Goal: Transaction & Acquisition: Purchase product/service

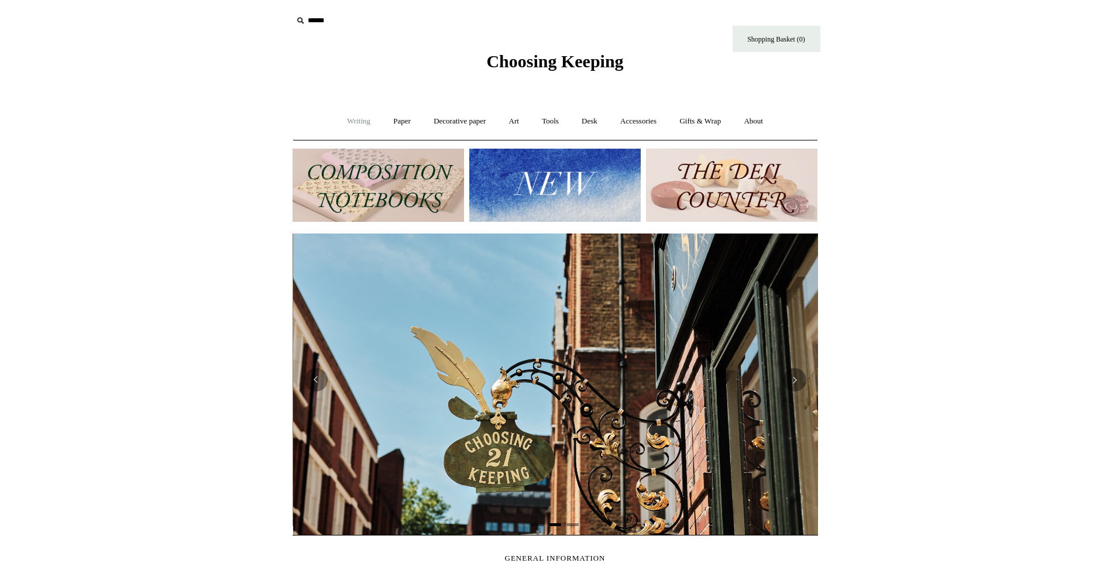
scroll to position [0, 526]
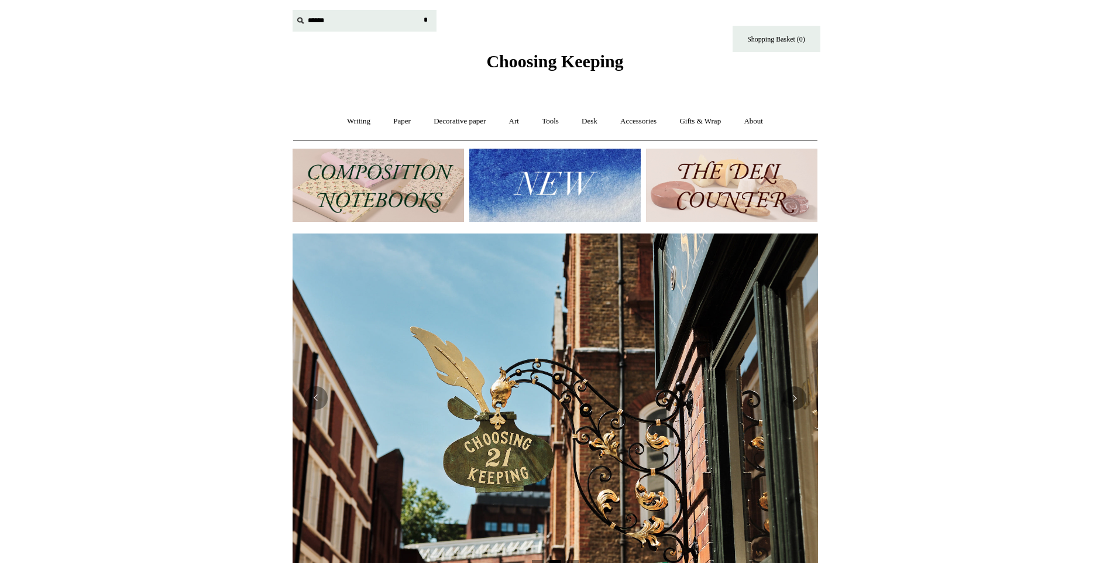
click at [324, 18] on input "text" at bounding box center [365, 21] width 144 height 22
type input "**"
click at [420, 10] on input "*" at bounding box center [426, 20] width 12 height 20
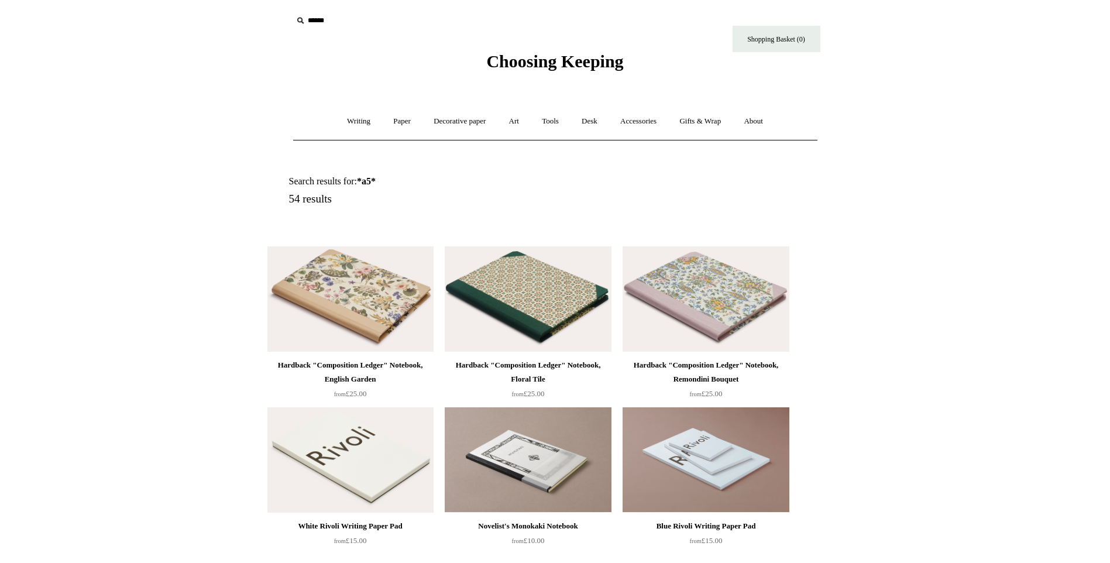
click at [502, 287] on img at bounding box center [528, 298] width 166 height 105
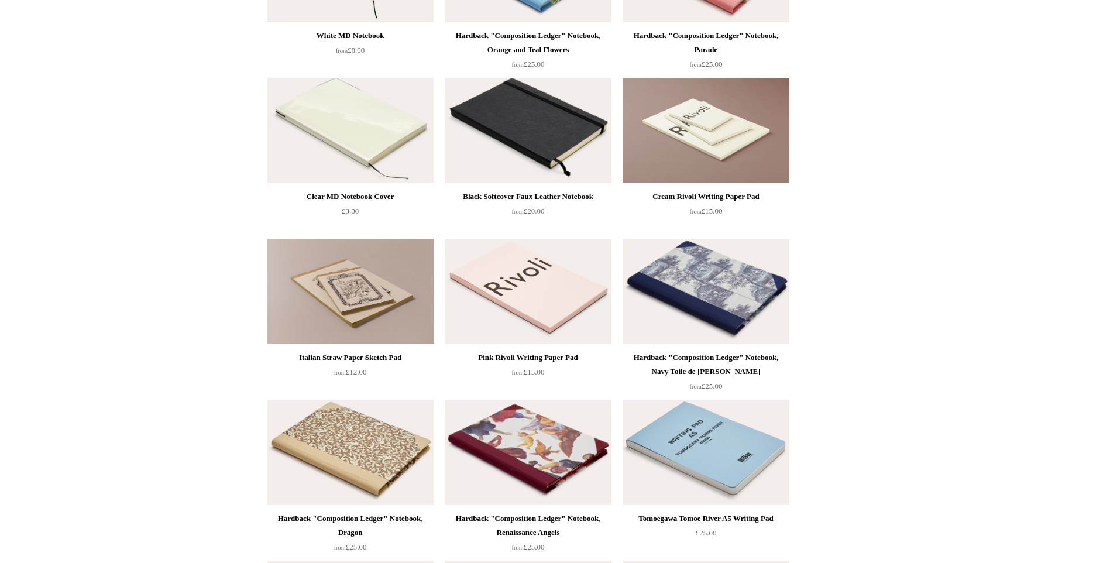
scroll to position [761, 0]
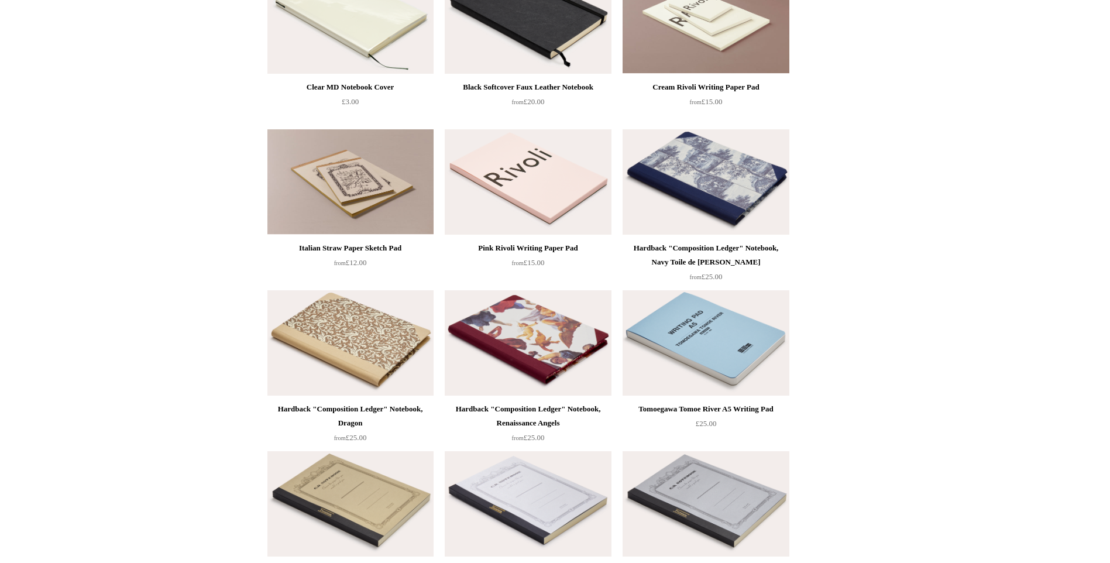
click at [752, 153] on img at bounding box center [706, 181] width 166 height 105
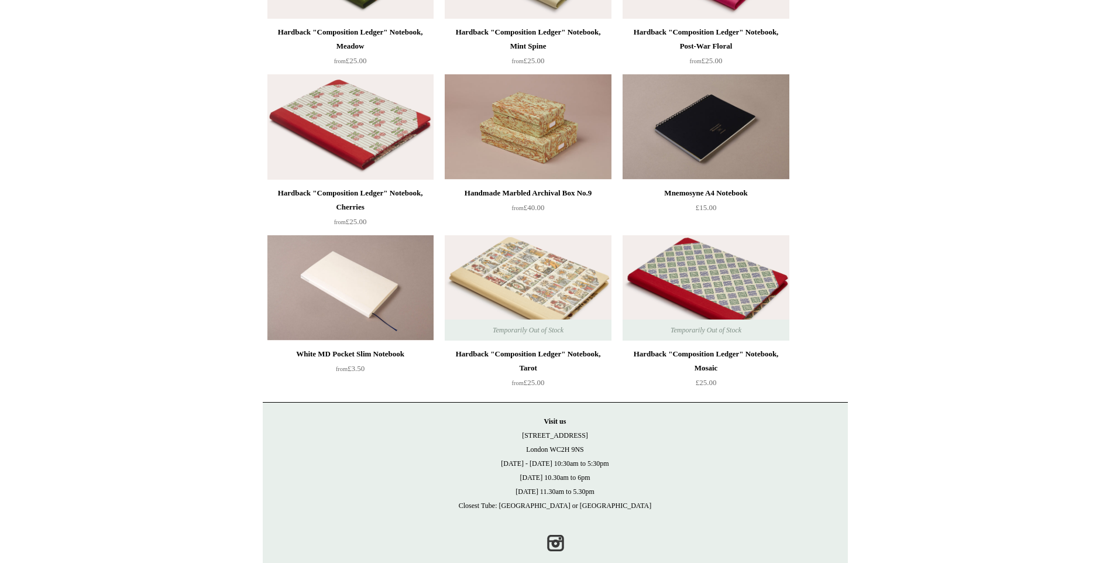
scroll to position [2770, 0]
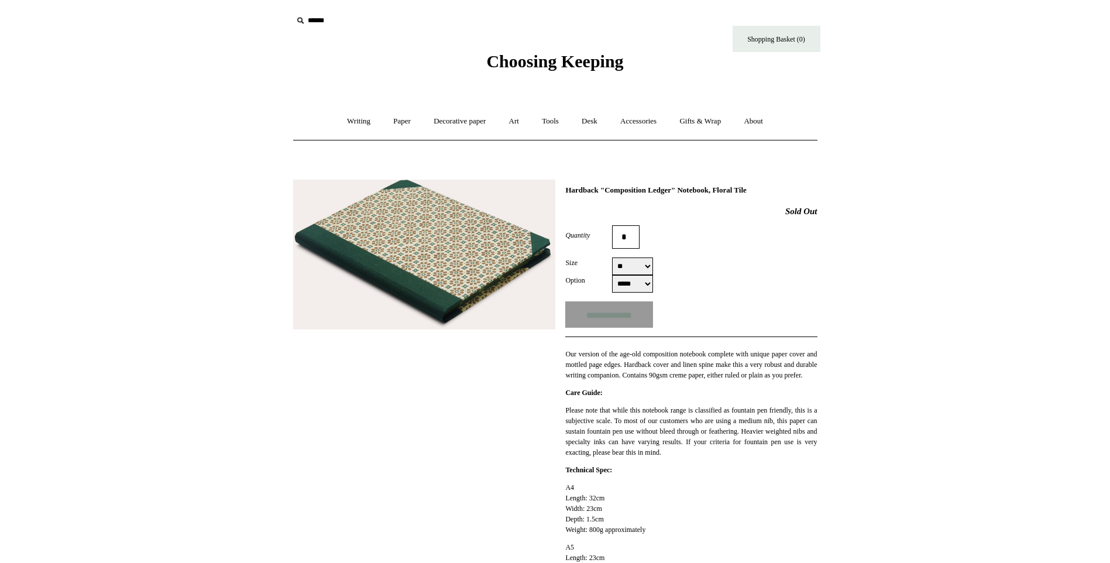
select select "**"
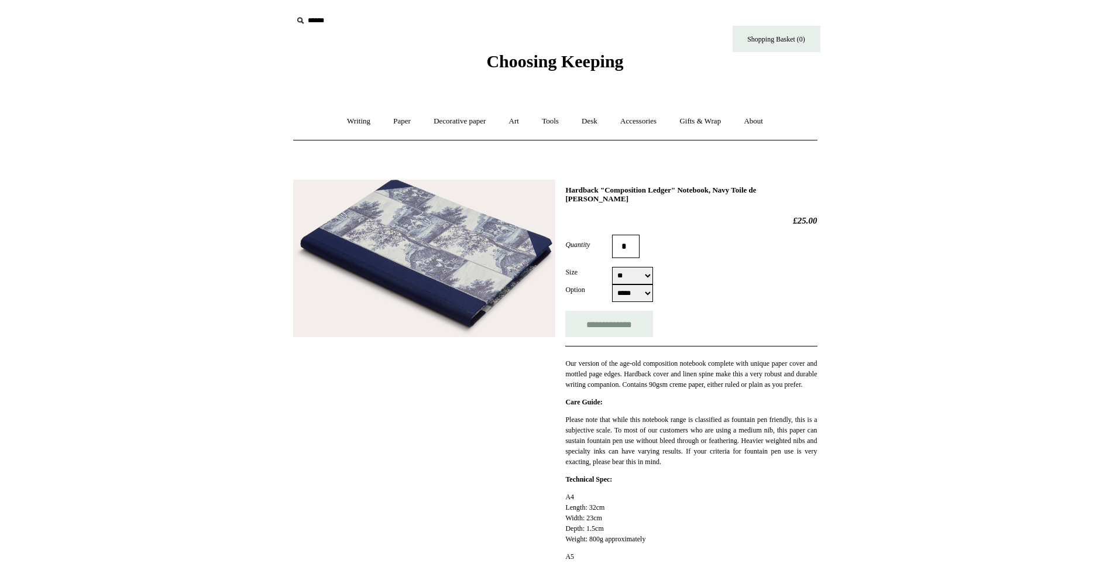
click at [380, 295] on img at bounding box center [424, 258] width 262 height 157
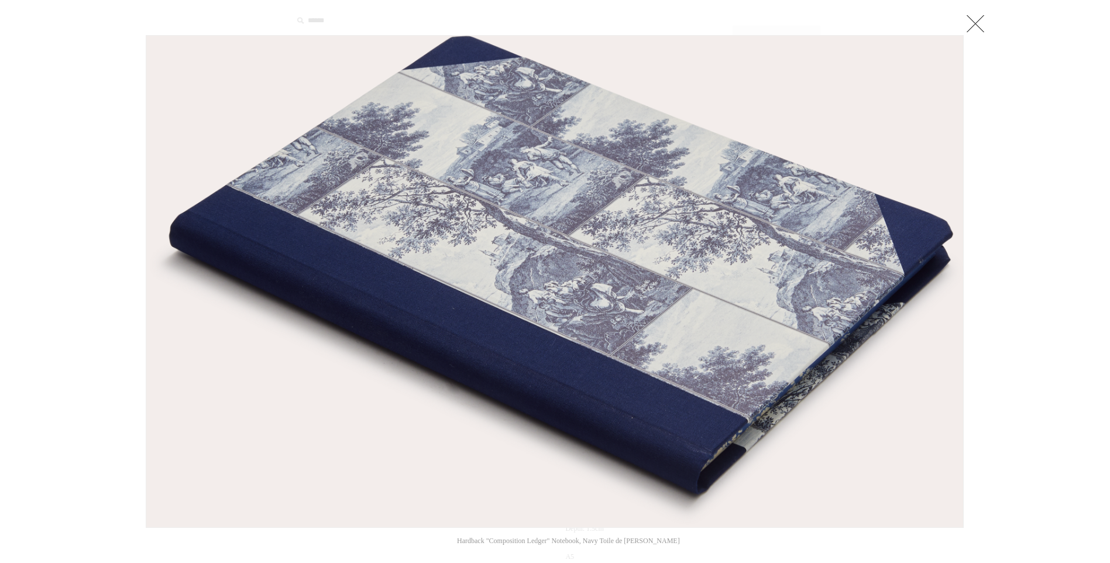
click at [974, 20] on link at bounding box center [975, 23] width 23 height 23
